Goal: Find specific page/section: Find specific page/section

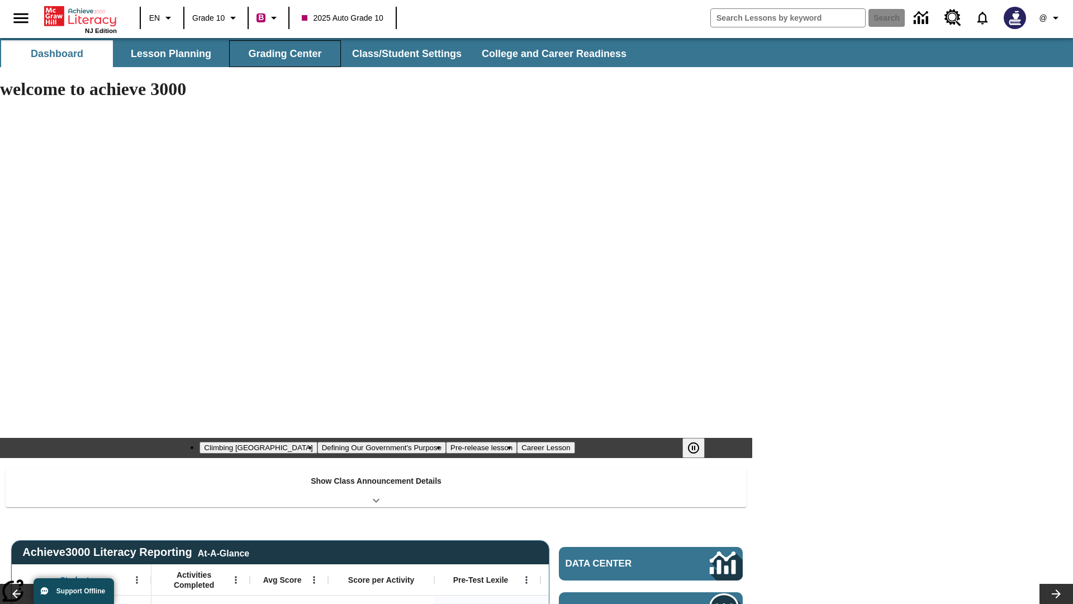
click at [285, 54] on button "Grading Center" at bounding box center [285, 53] width 112 height 27
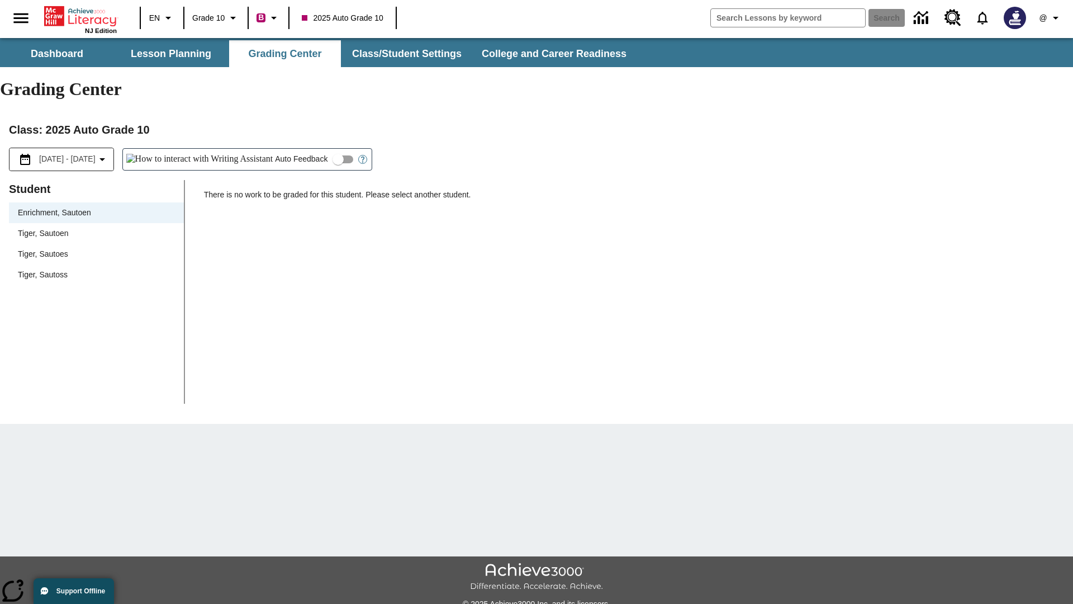
click at [96, 227] on span "Tiger, Sautoen" at bounding box center [96, 233] width 157 height 12
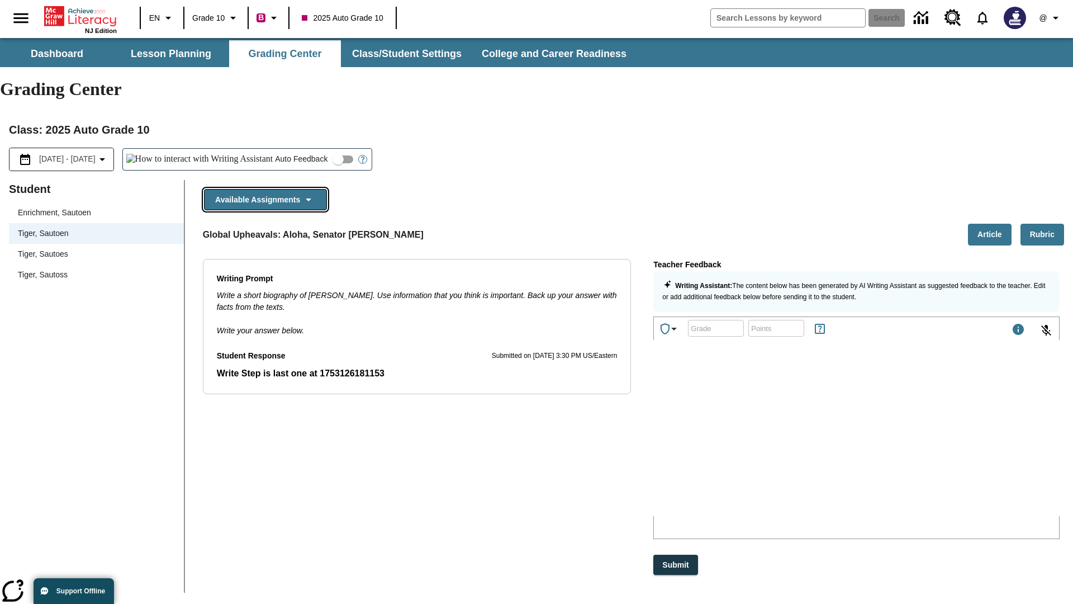
click at [265, 189] on button "Available Assignments" at bounding box center [265, 200] width 123 height 22
